Goal: Register for event/course

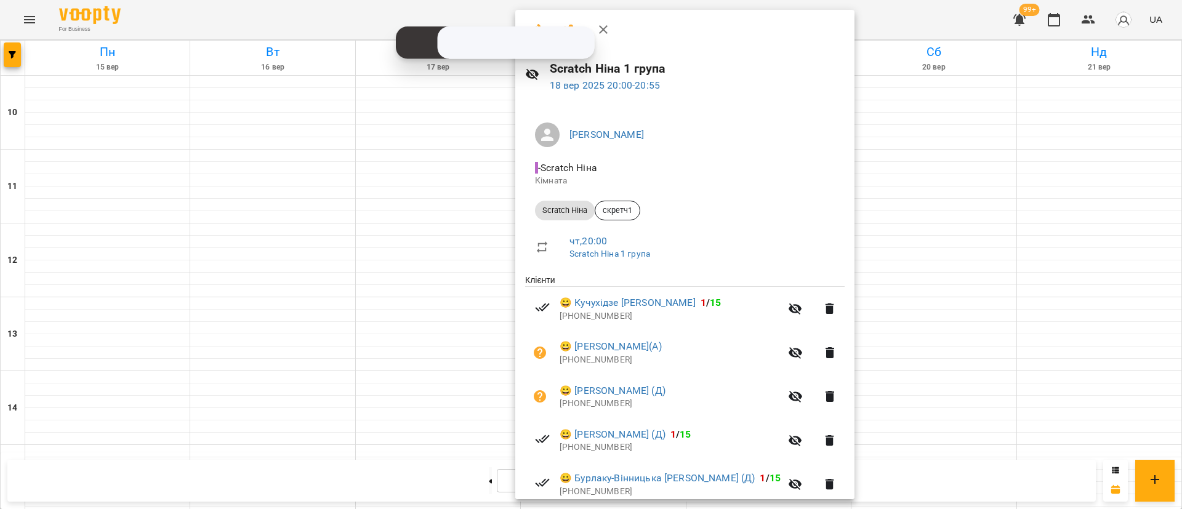
scroll to position [139, 0]
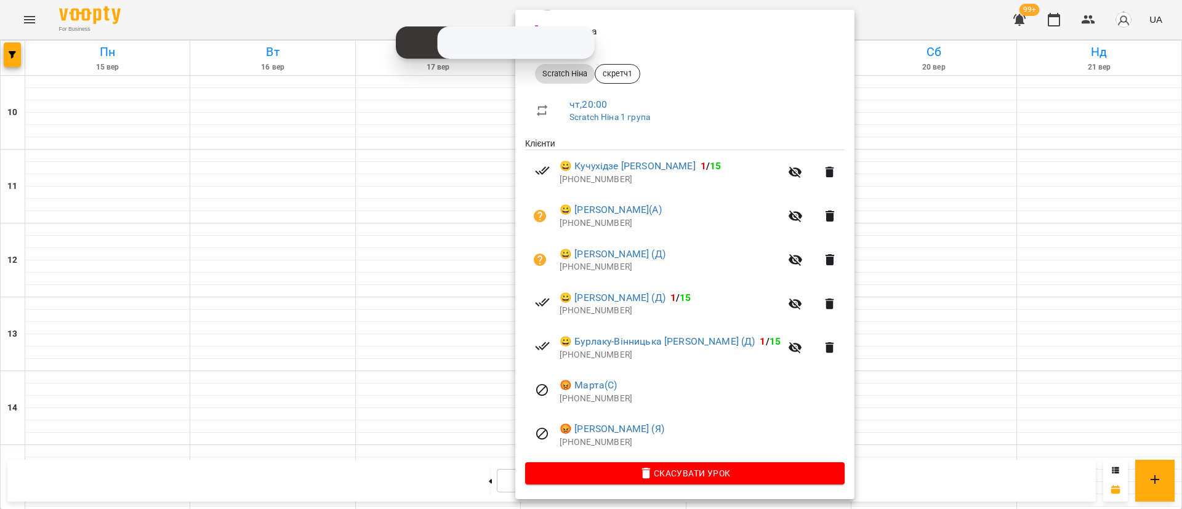
click at [20, 71] on div at bounding box center [591, 254] width 1182 height 509
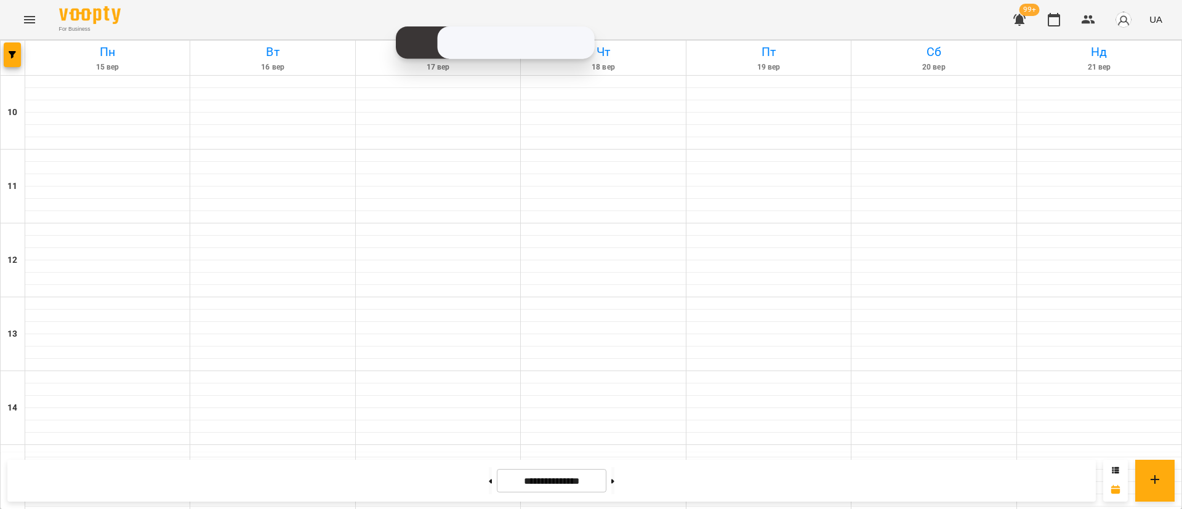
click at [20, 71] on div at bounding box center [13, 58] width 25 height 34
click at [20, 58] on span "button" at bounding box center [12, 54] width 17 height 7
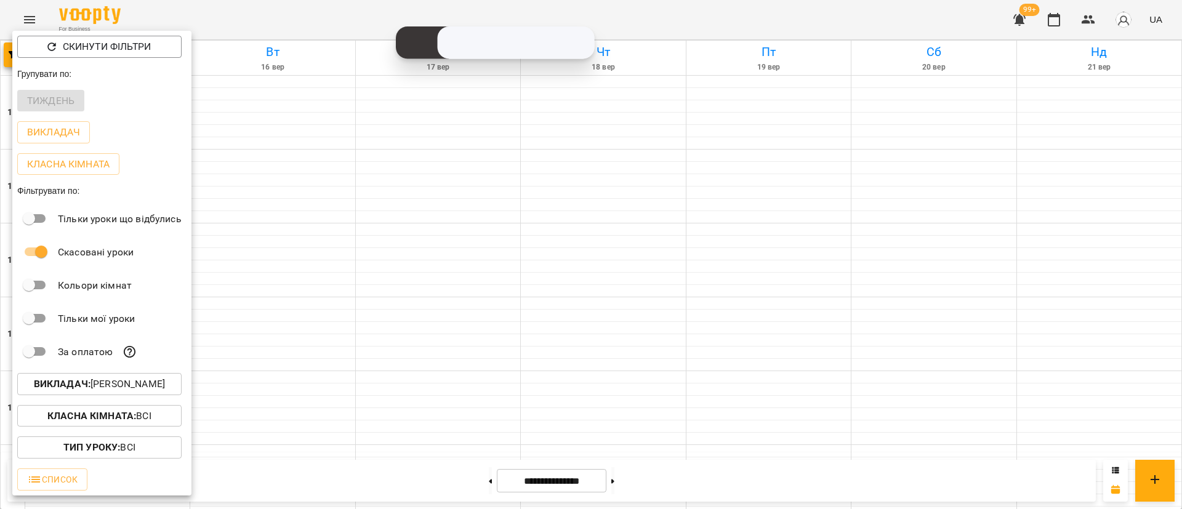
click at [116, 384] on p "Викладач : [PERSON_NAME]" at bounding box center [99, 384] width 131 height 15
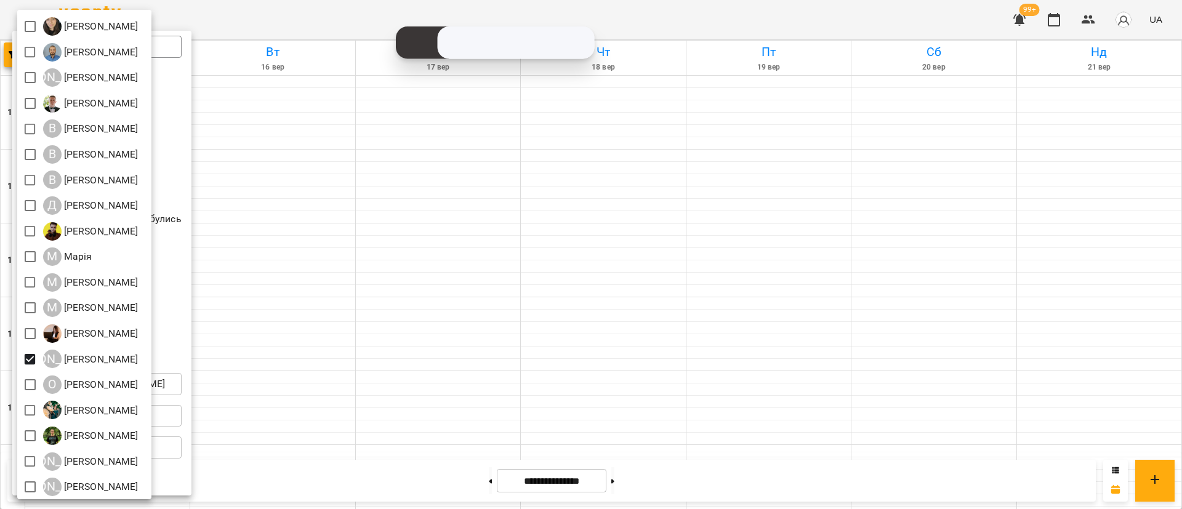
scroll to position [134, 0]
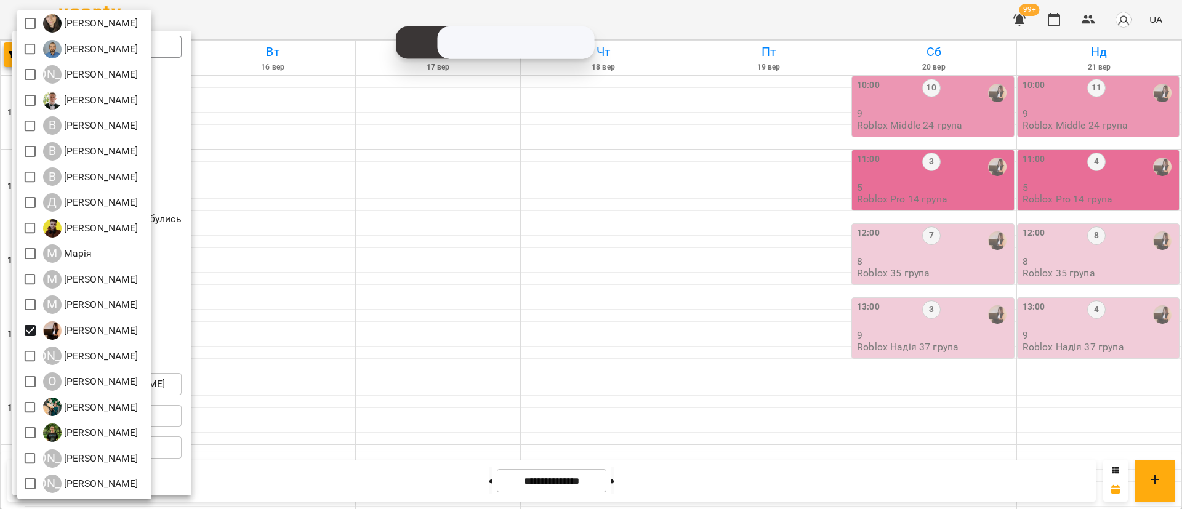
click at [401, 406] on div at bounding box center [591, 254] width 1182 height 509
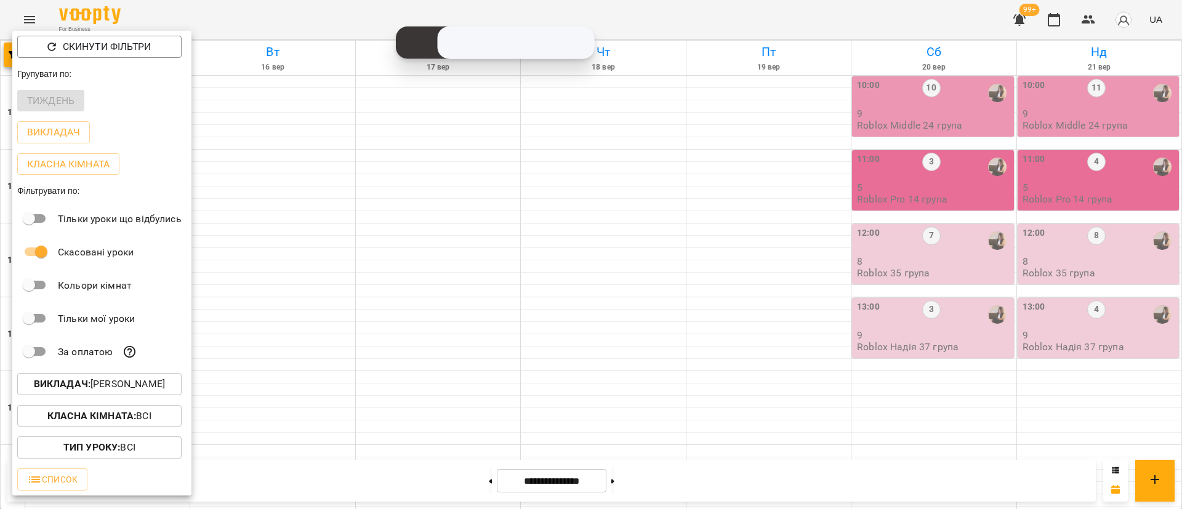
click at [427, 339] on div at bounding box center [591, 254] width 1182 height 509
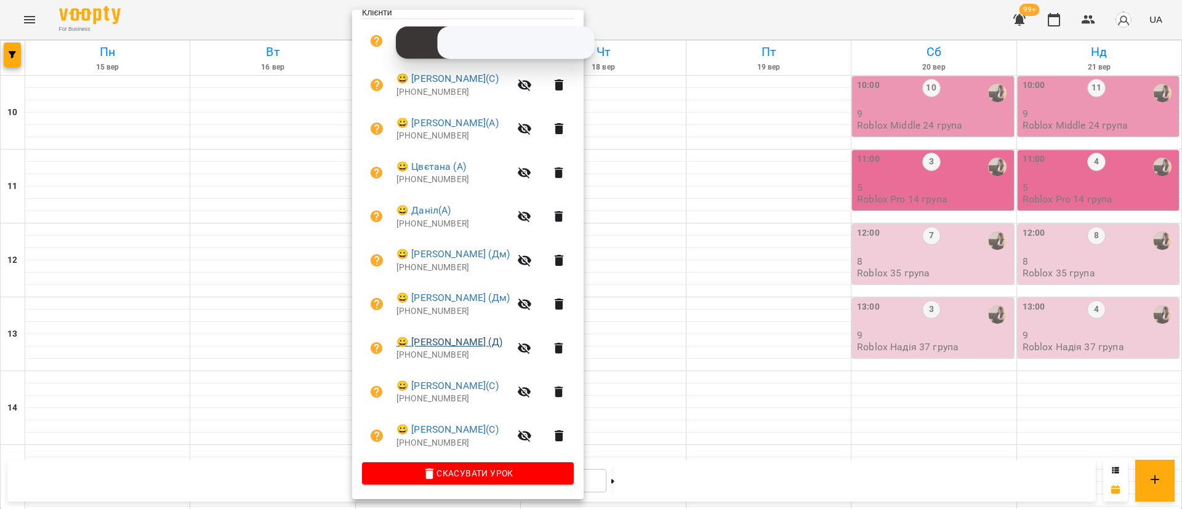
scroll to position [270, 0]
click at [662, 410] on div at bounding box center [591, 254] width 1182 height 509
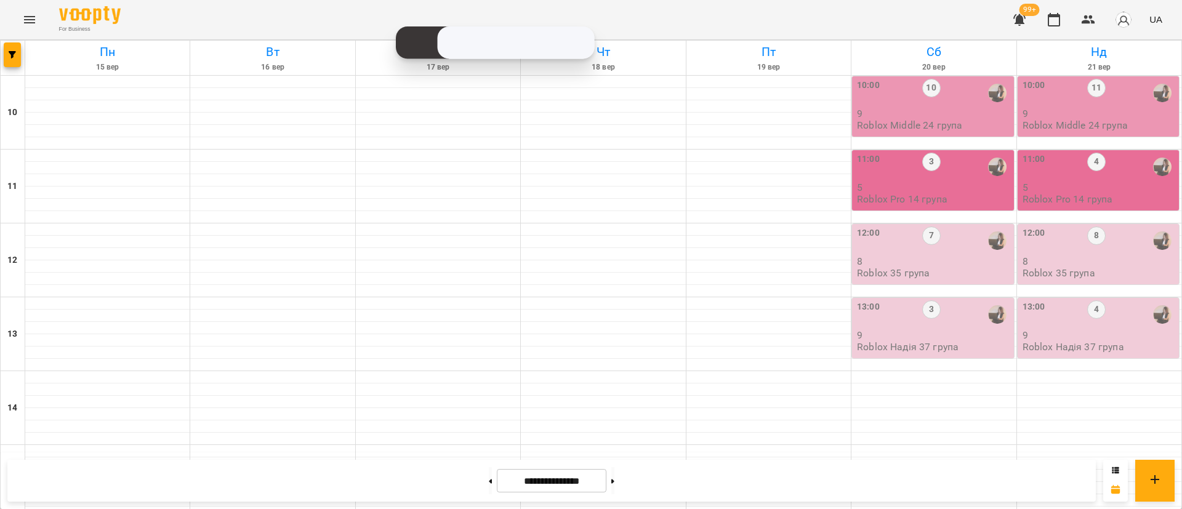
scroll to position [490, 0]
click at [7, 55] on span "button" at bounding box center [12, 54] width 17 height 7
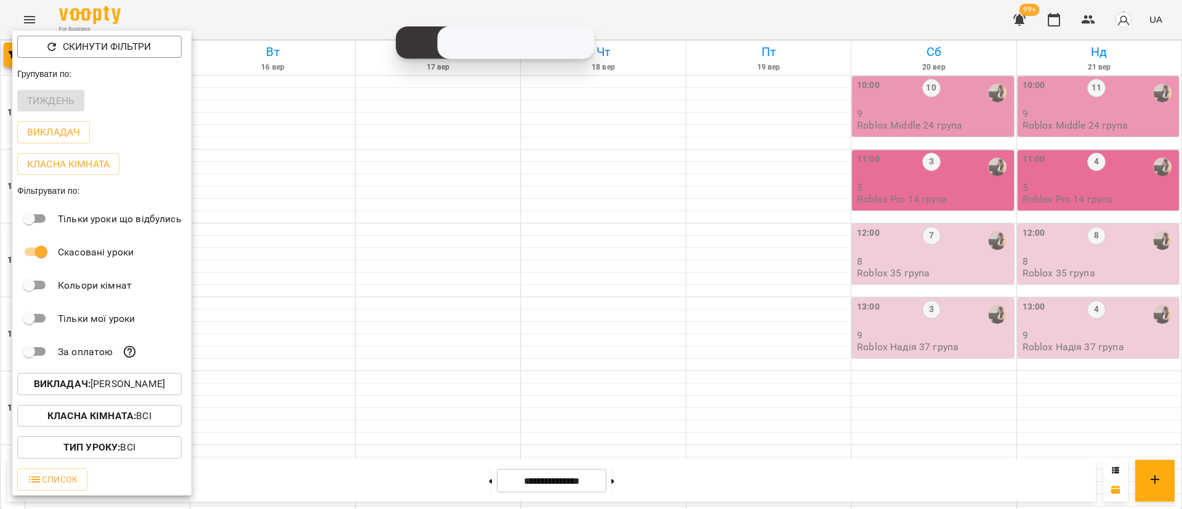
click at [132, 384] on p "Викладач : [PERSON_NAME]" at bounding box center [99, 384] width 131 height 15
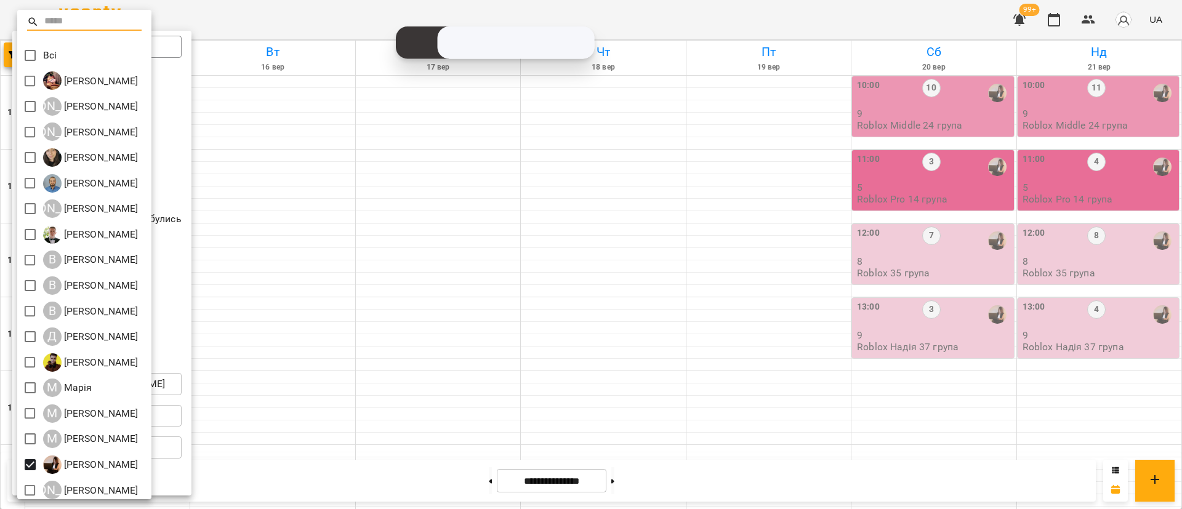
scroll to position [134, 0]
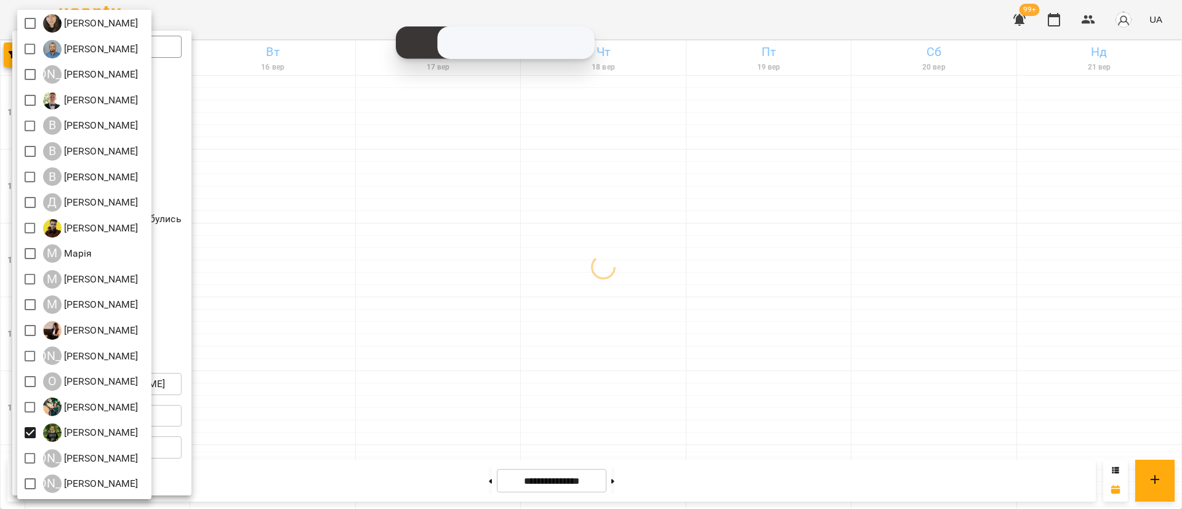
click at [410, 404] on div at bounding box center [591, 254] width 1182 height 509
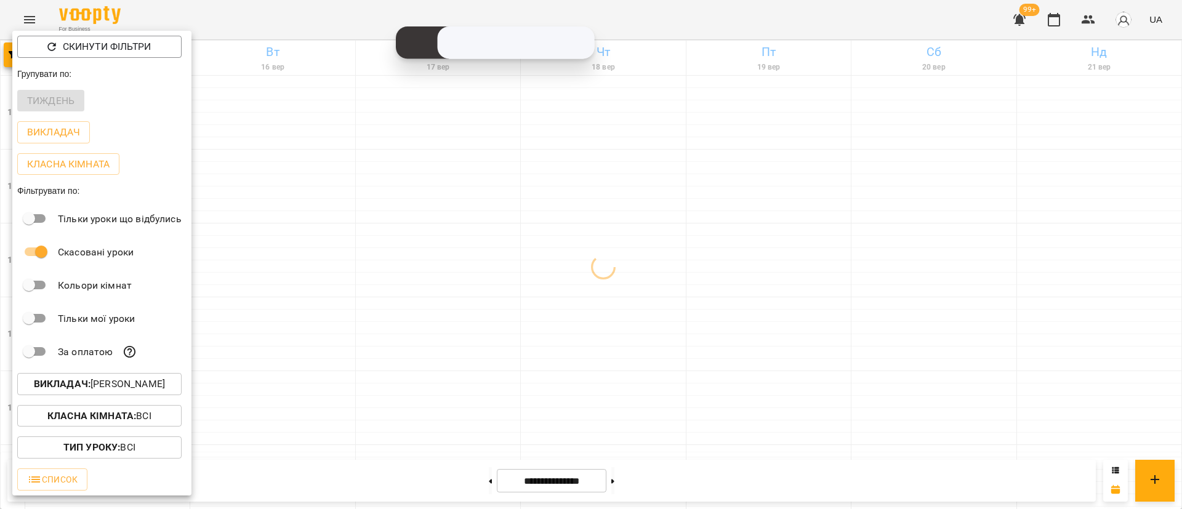
click at [410, 404] on div at bounding box center [591, 254] width 1182 height 509
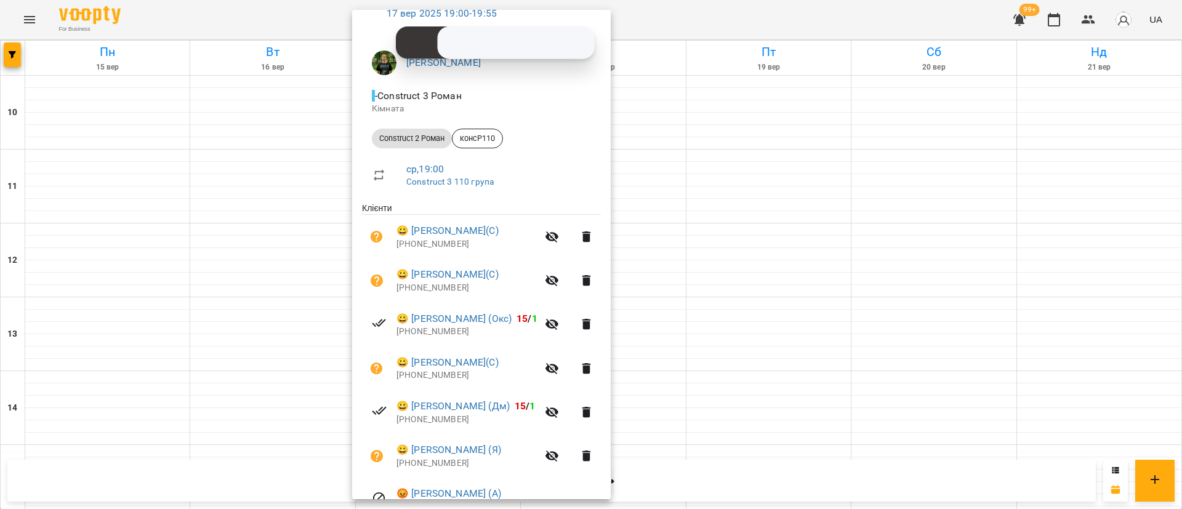
scroll to position [139, 0]
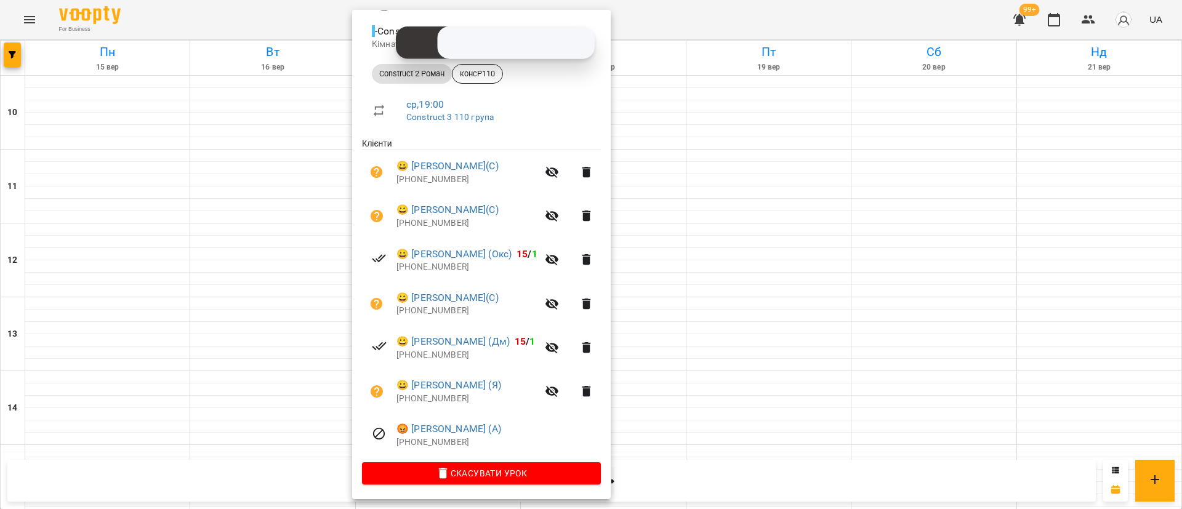
click at [107, 284] on div at bounding box center [591, 254] width 1182 height 509
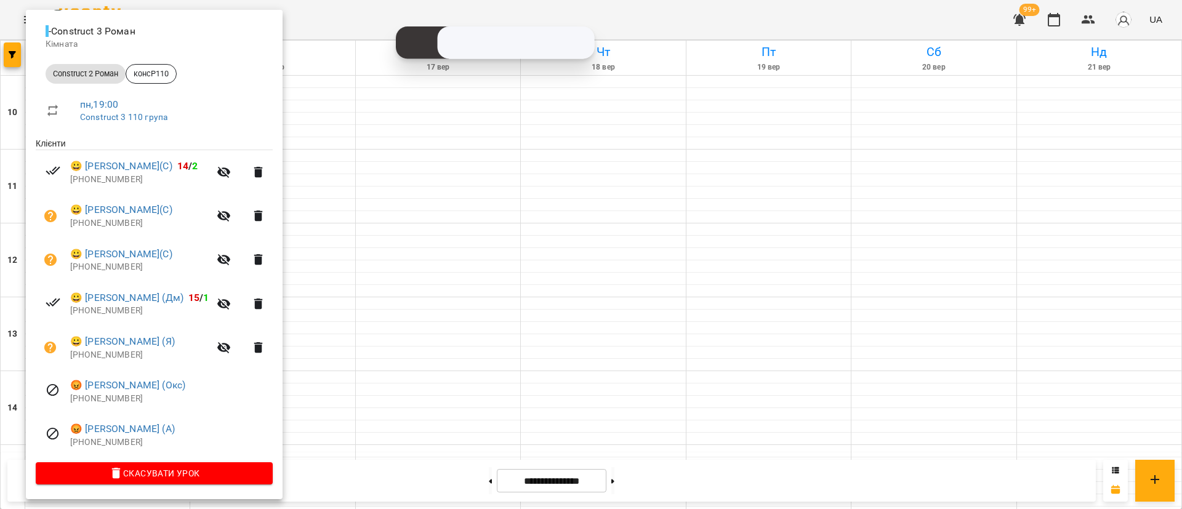
click at [378, 391] on div at bounding box center [591, 254] width 1182 height 509
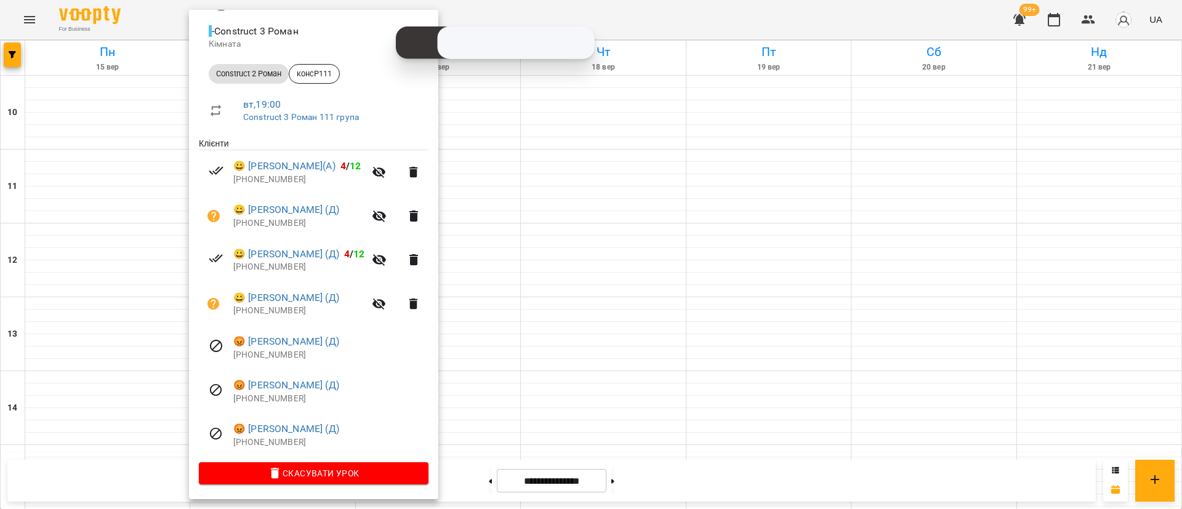
click at [507, 424] on div at bounding box center [591, 254] width 1182 height 509
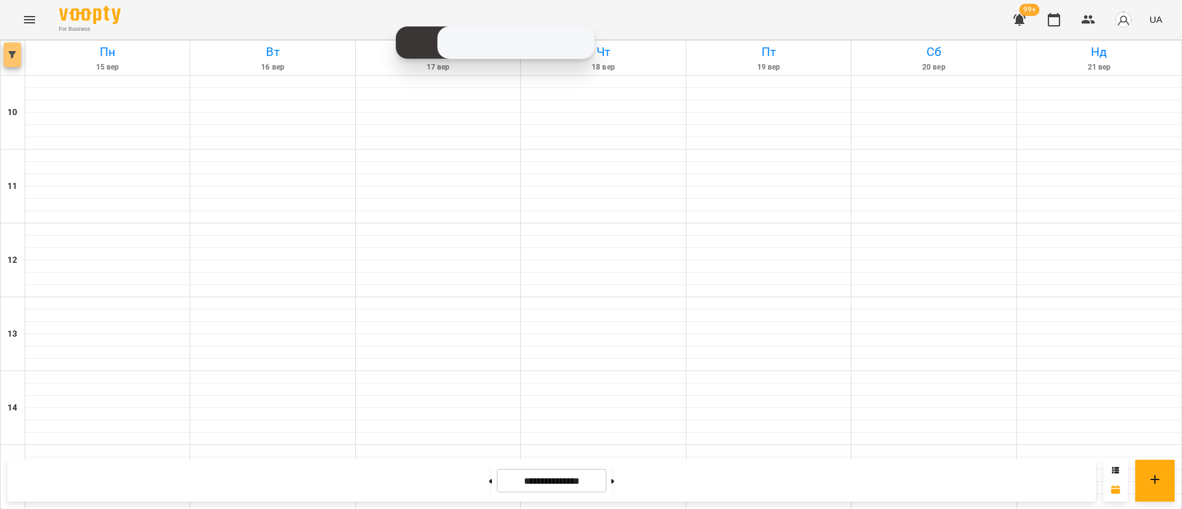
click at [19, 56] on span "button" at bounding box center [12, 54] width 17 height 7
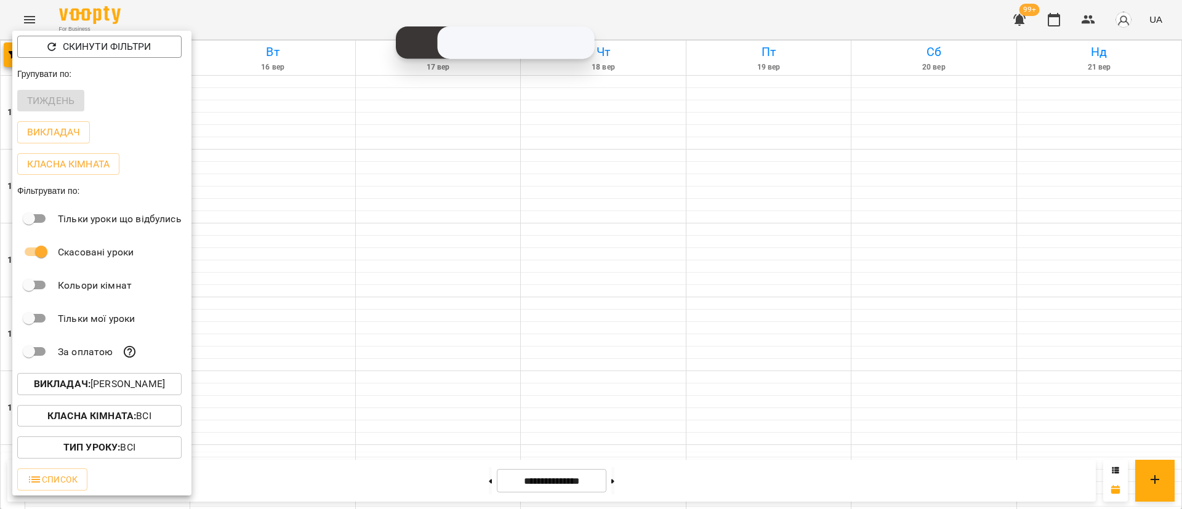
click at [68, 376] on div "Викладач : [PERSON_NAME]" at bounding box center [101, 384] width 179 height 32
click at [61, 382] on b "Викладач :" at bounding box center [62, 384] width 57 height 12
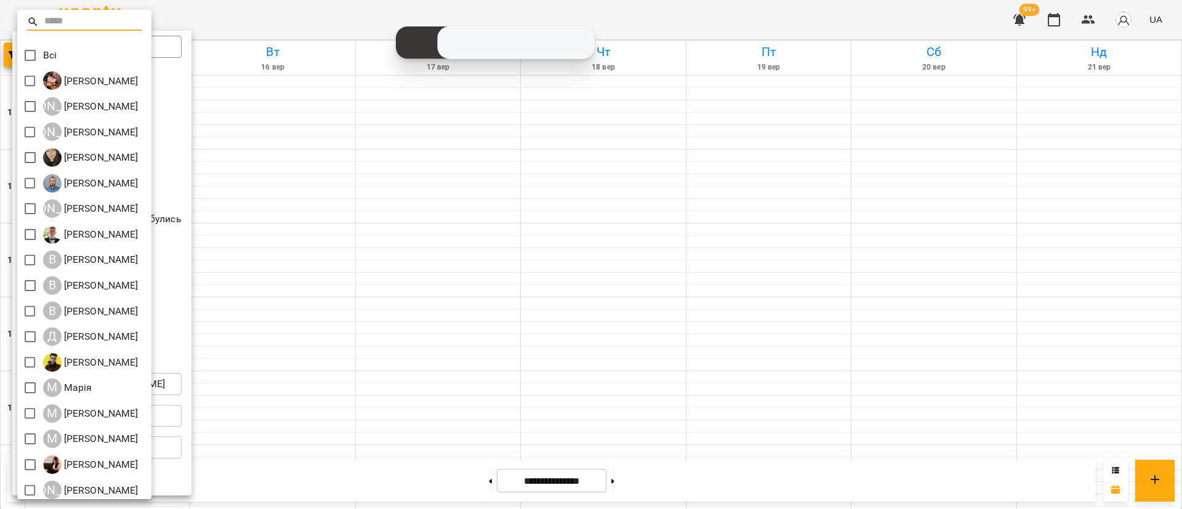
scroll to position [134, 0]
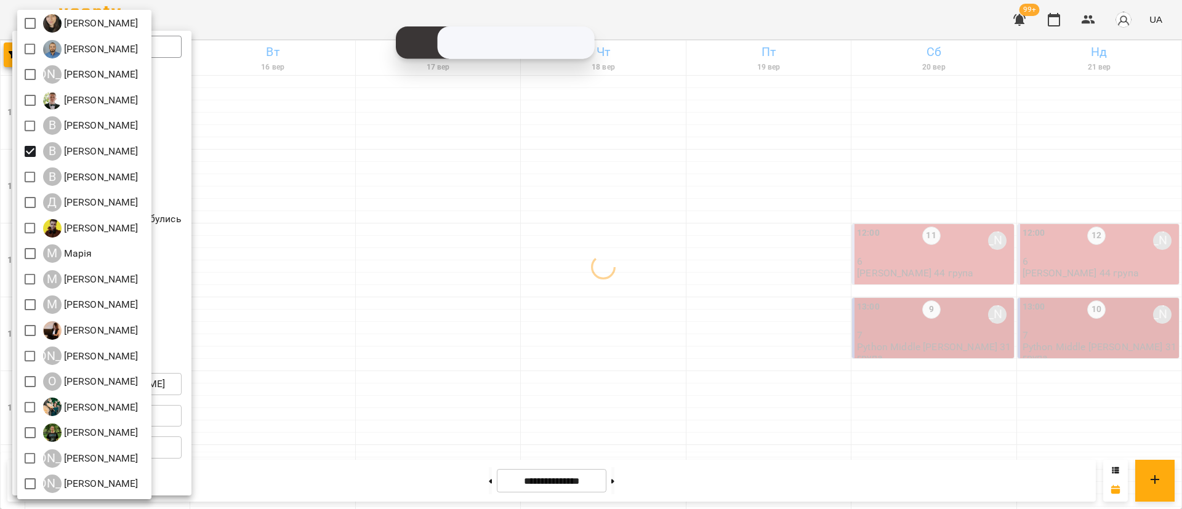
click at [921, 259] on div at bounding box center [591, 254] width 1182 height 509
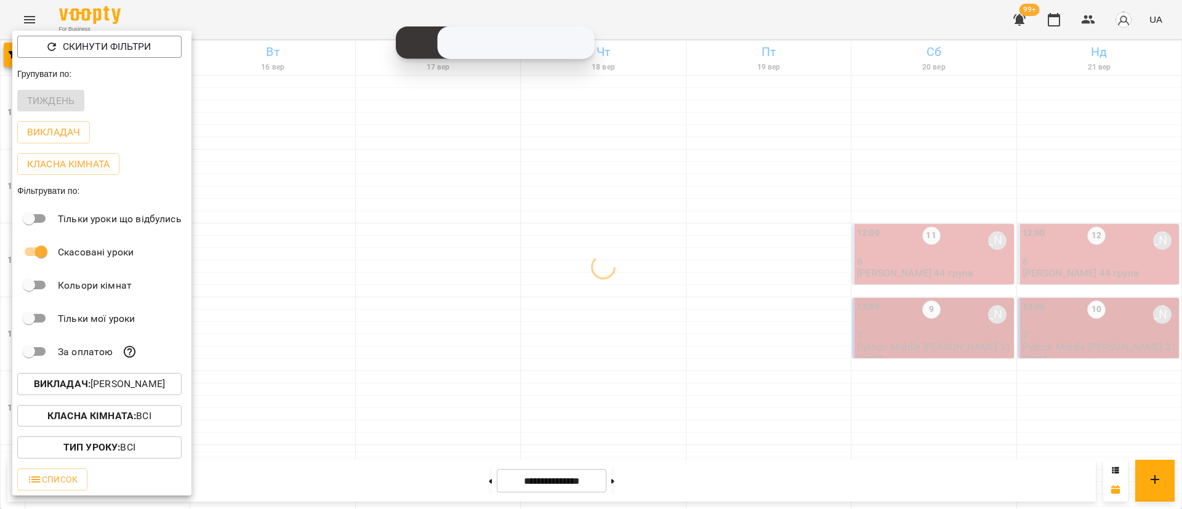
click at [918, 259] on div at bounding box center [591, 254] width 1182 height 509
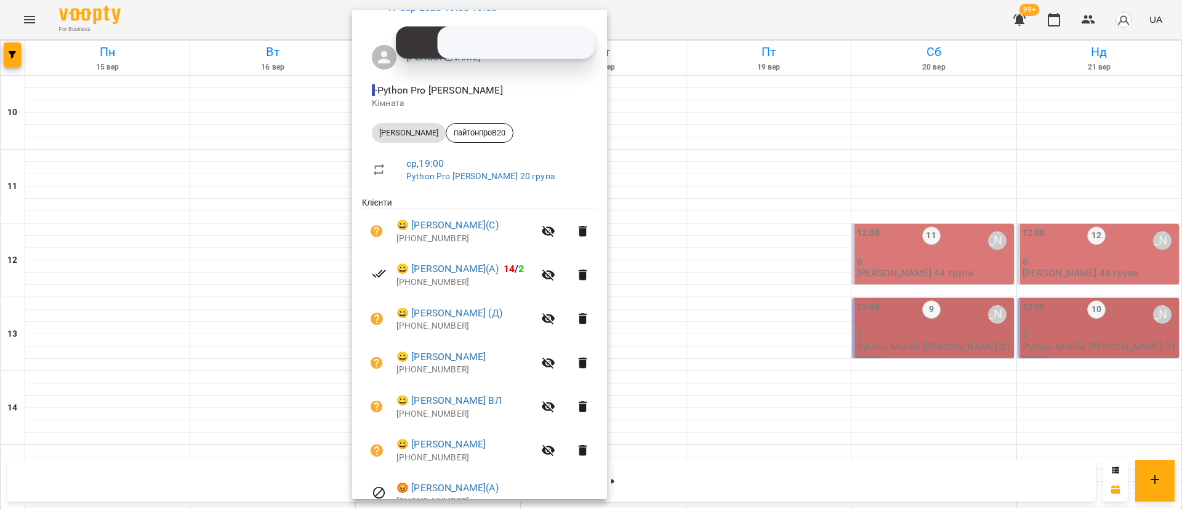
scroll to position [182, 0]
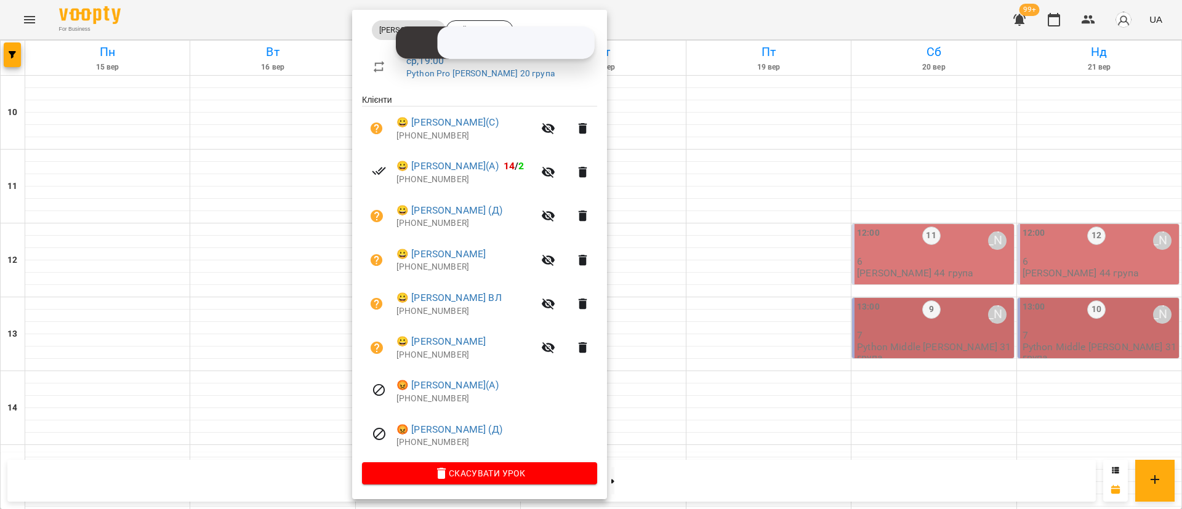
click at [139, 305] on div at bounding box center [591, 254] width 1182 height 509
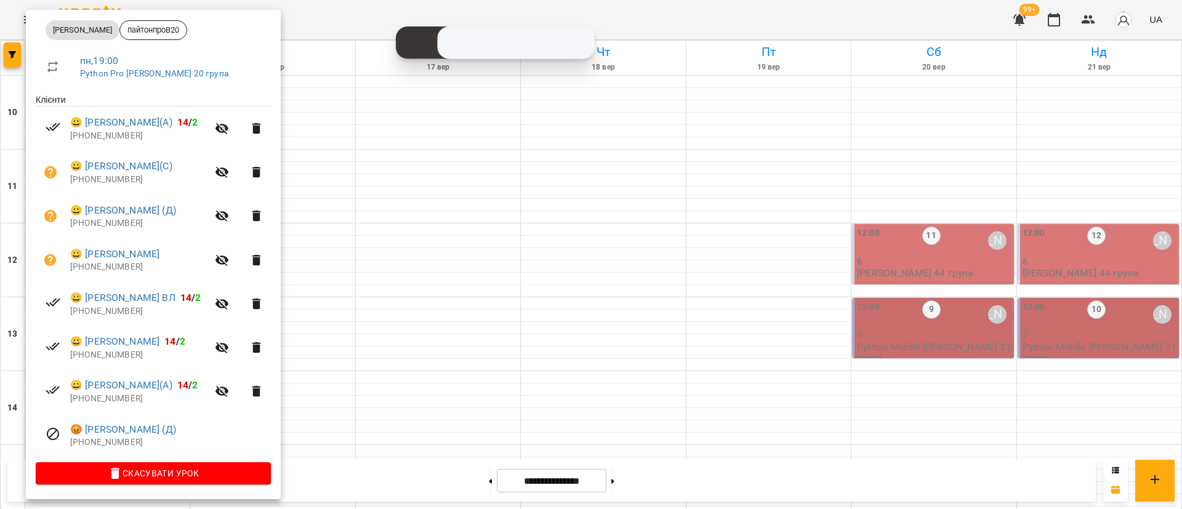
drag, startPoint x: 998, startPoint y: 340, endPoint x: 1005, endPoint y: 340, distance: 6.8
click at [1005, 340] on div at bounding box center [591, 254] width 1182 height 509
